Goal: Task Accomplishment & Management: Use online tool/utility

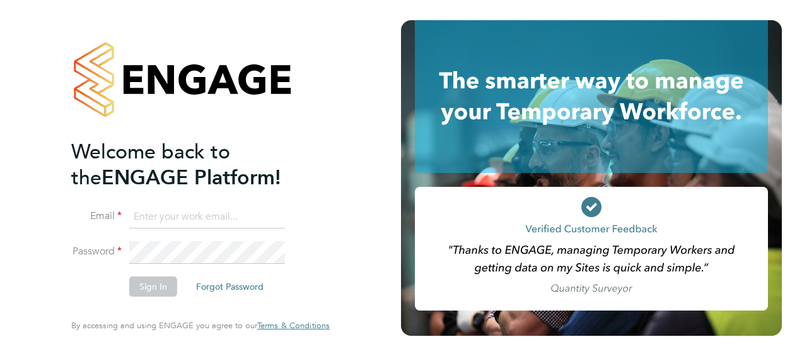
type input "[EMAIL_ADDRESS][PERSON_NAME][DOMAIN_NAME]"
click at [155, 291] on button "Sign In" at bounding box center [153, 286] width 48 height 20
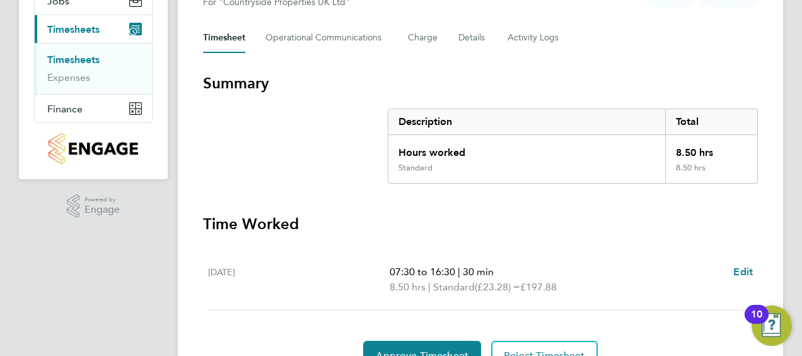
scroll to position [228, 0]
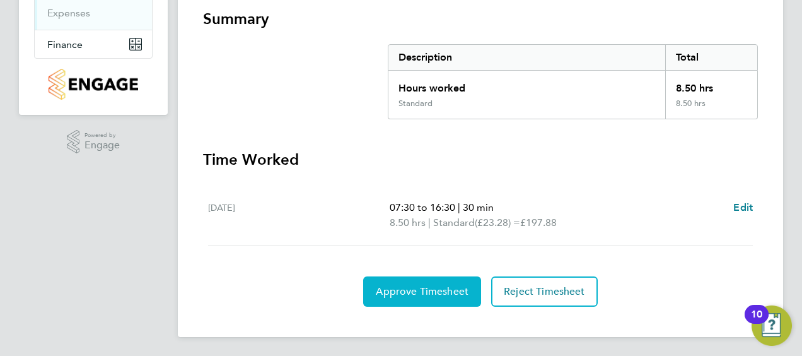
click at [444, 294] on span "Approve Timesheet" at bounding box center [422, 291] width 93 height 13
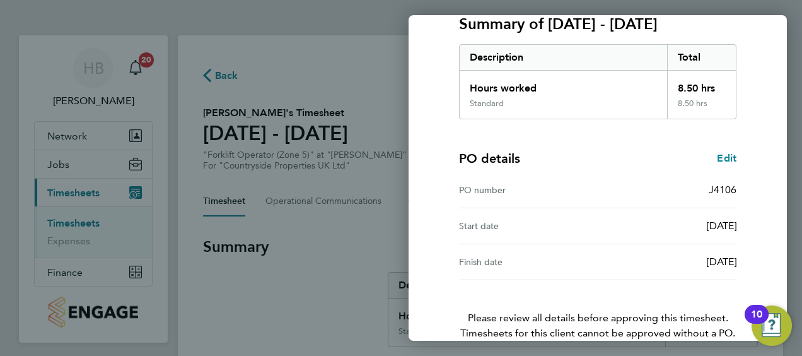
scroll to position [247, 0]
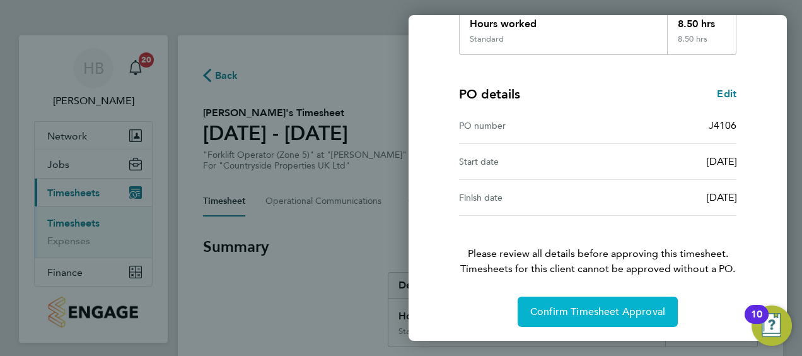
click at [646, 310] on span "Confirm Timesheet Approval" at bounding box center [597, 311] width 135 height 13
